Goal: Communication & Community: Ask a question

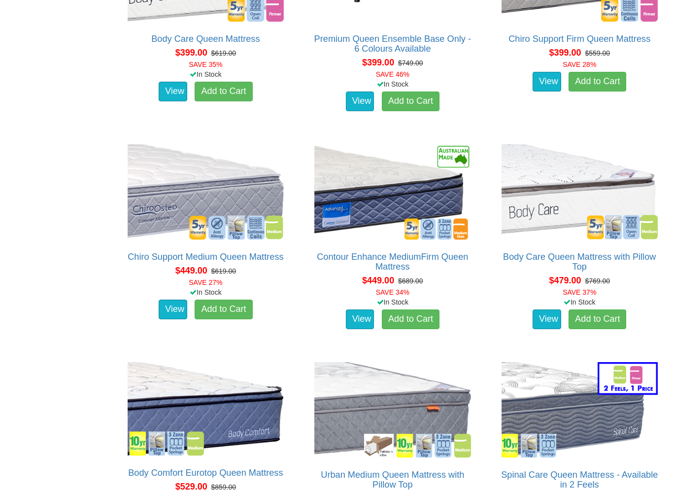
scroll to position [702, 0]
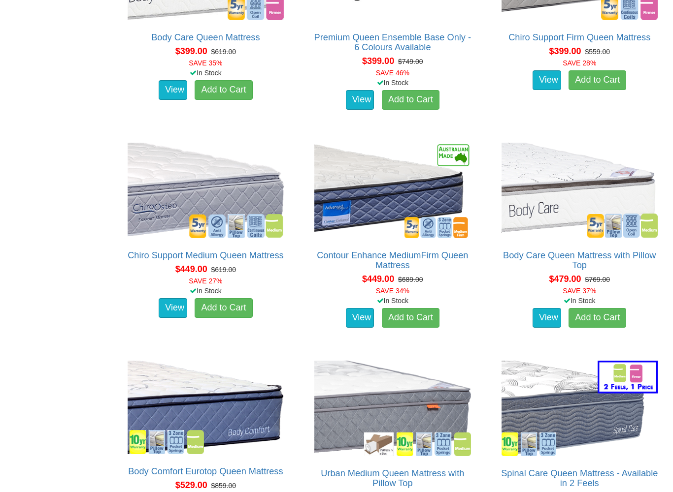
click at [155, 201] on img at bounding box center [205, 191] width 161 height 100
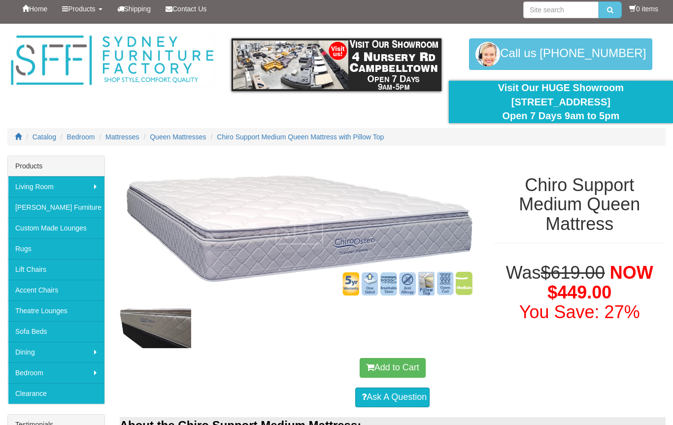
scroll to position [3, 0]
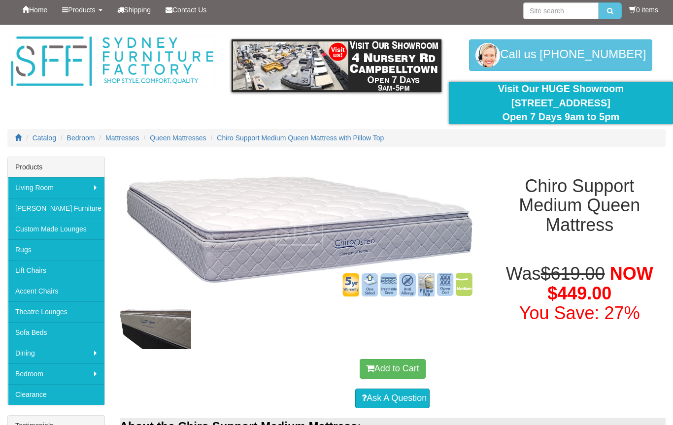
click at [375, 399] on link "Ask A Question" at bounding box center [392, 399] width 74 height 20
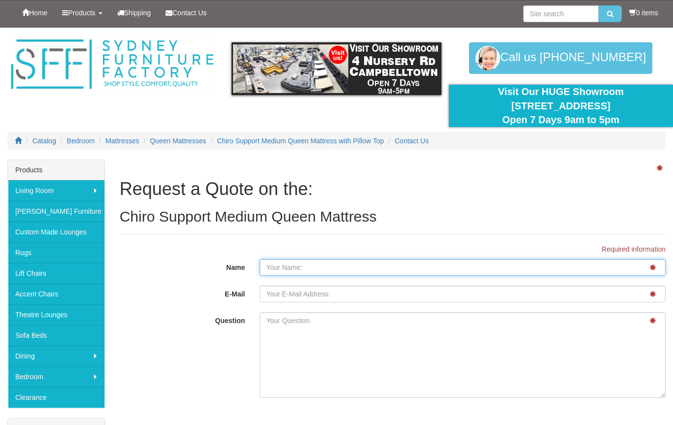
click at [359, 267] on input "Name" at bounding box center [463, 267] width 406 height 17
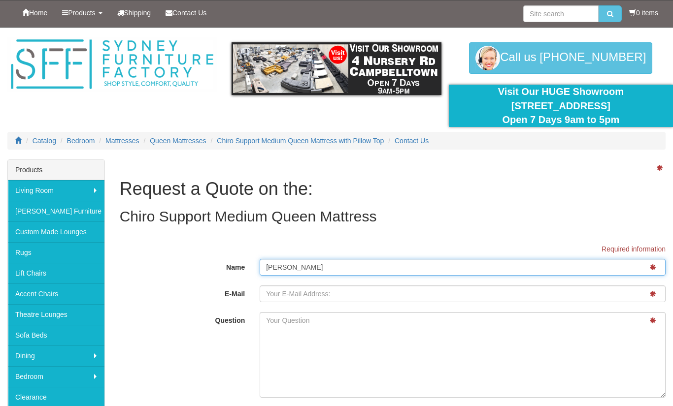
type input "Vera"
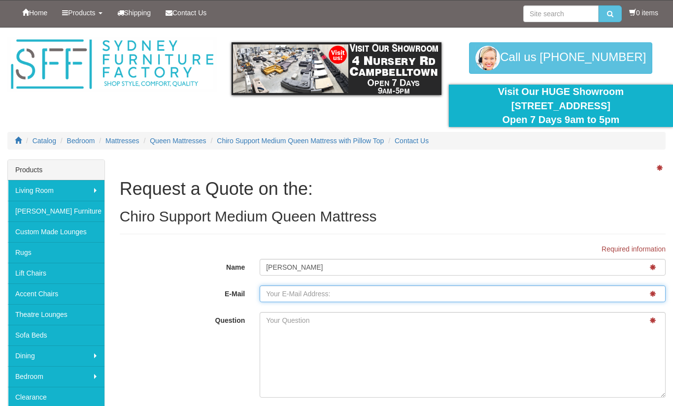
click at [377, 288] on input "E-Mail" at bounding box center [463, 294] width 406 height 17
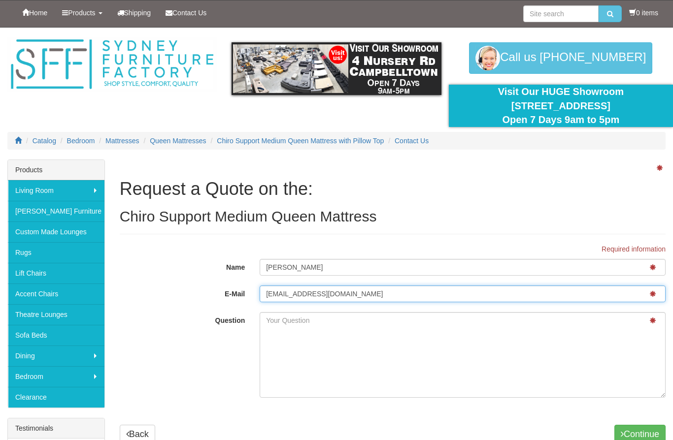
type input "renen5@live.com.au"
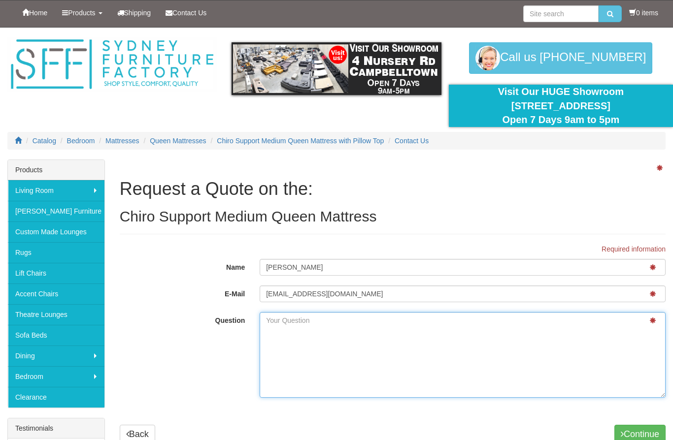
click at [323, 342] on textarea "Question" at bounding box center [463, 355] width 406 height 86
type textarea "h"
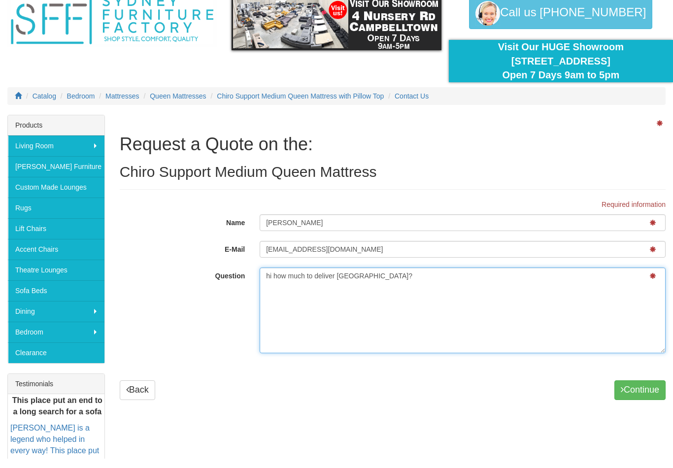
scroll to position [48, 0]
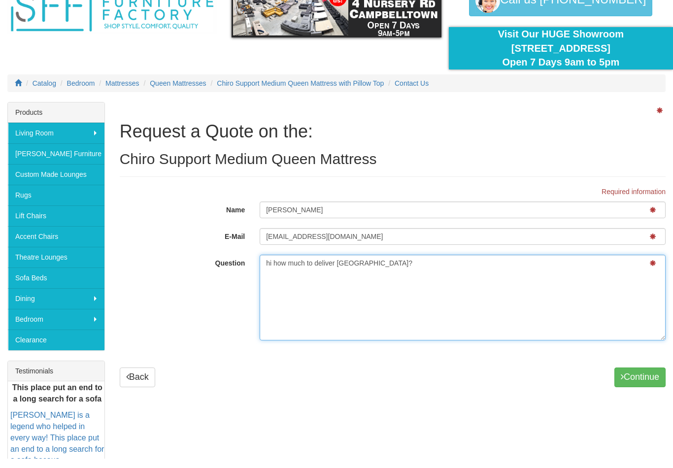
type textarea "hi how much to deliver Lilyfield?"
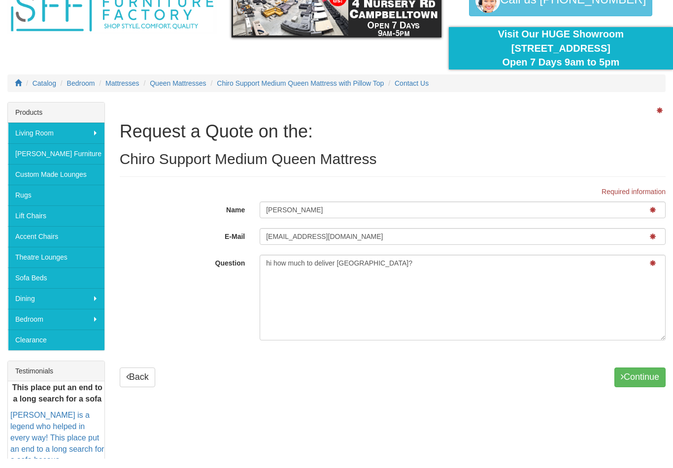
click at [632, 384] on button "Continue" at bounding box center [639, 387] width 51 height 20
